Goal: Information Seeking & Learning: Learn about a topic

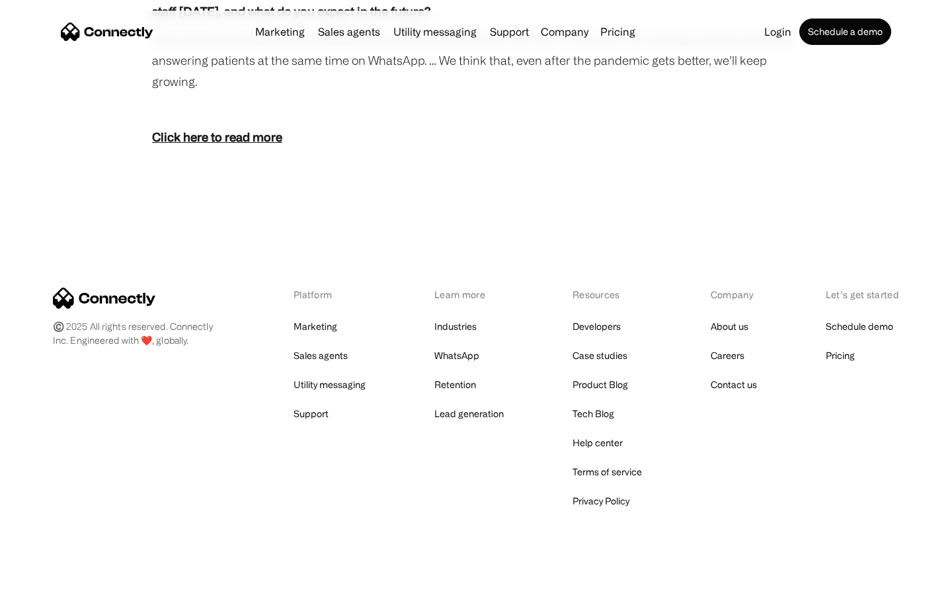
scroll to position [2392, 0]
